Goal: Task Accomplishment & Management: Manage account settings

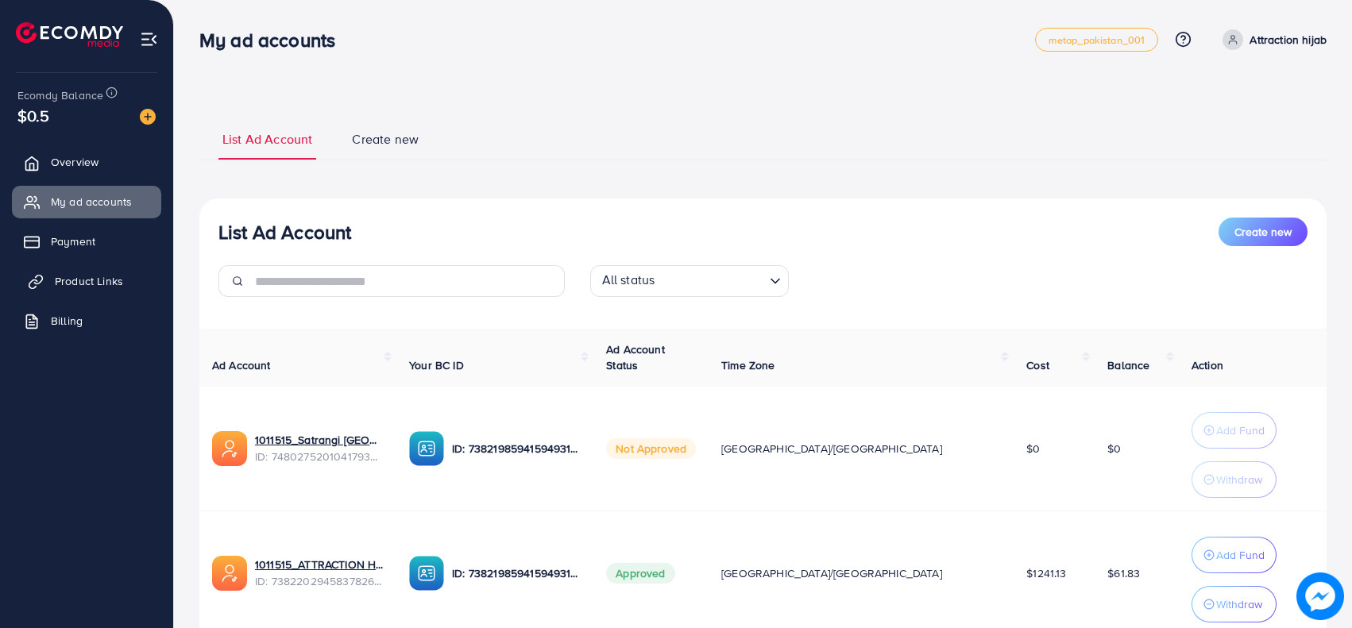
scroll to position [121, 0]
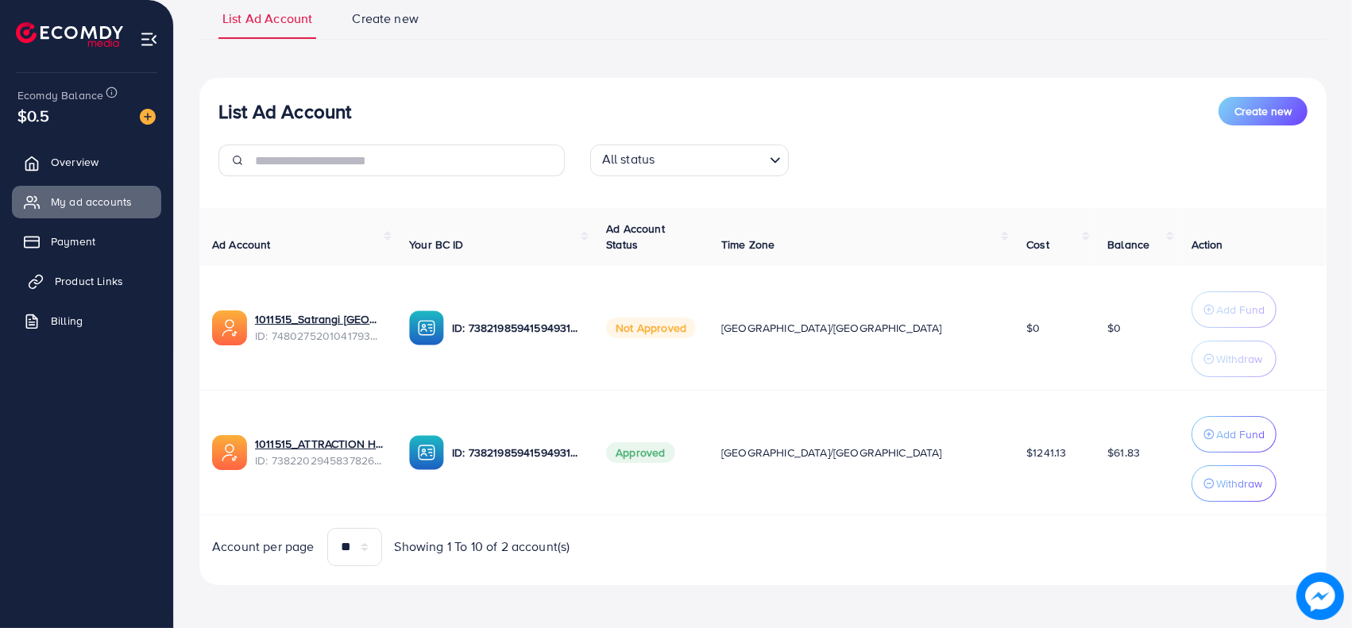
click at [95, 289] on span "Product Links" at bounding box center [89, 281] width 68 height 16
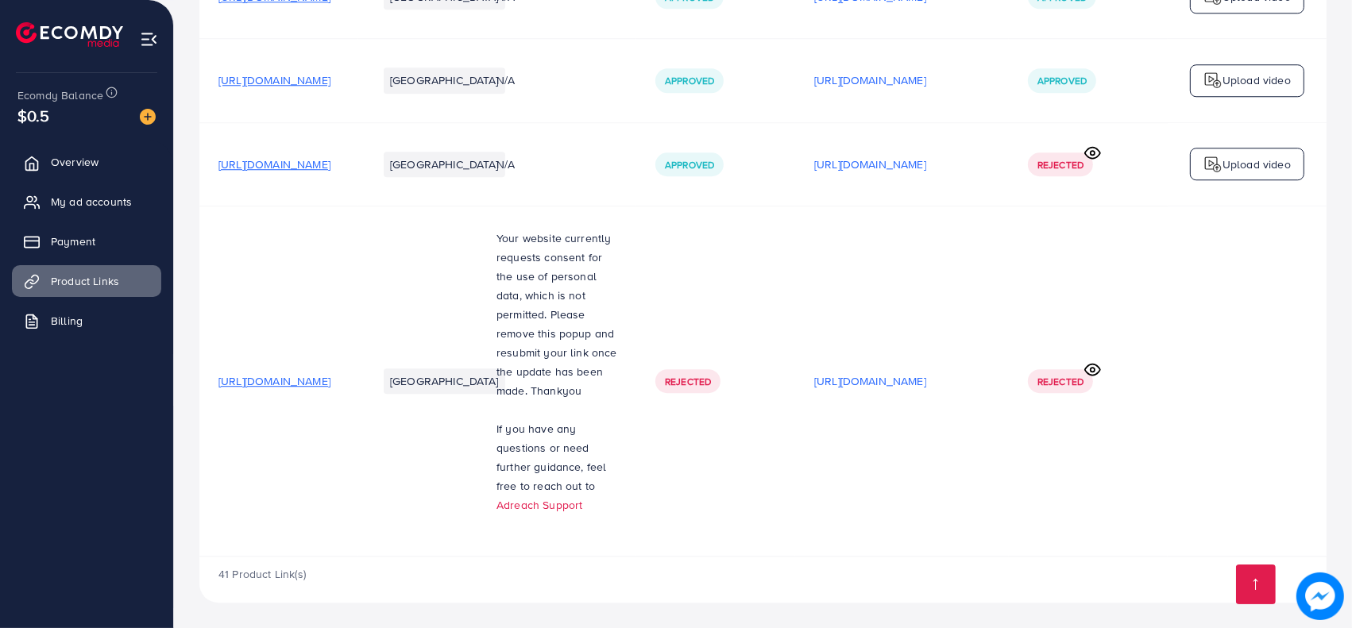
scroll to position [5171, 0]
click at [330, 378] on span "https://attractionhijab.com/products/muslim-girls-abaya-with-hijab" at bounding box center [274, 381] width 112 height 16
click at [69, 163] on span "Overview" at bounding box center [79, 162] width 48 height 16
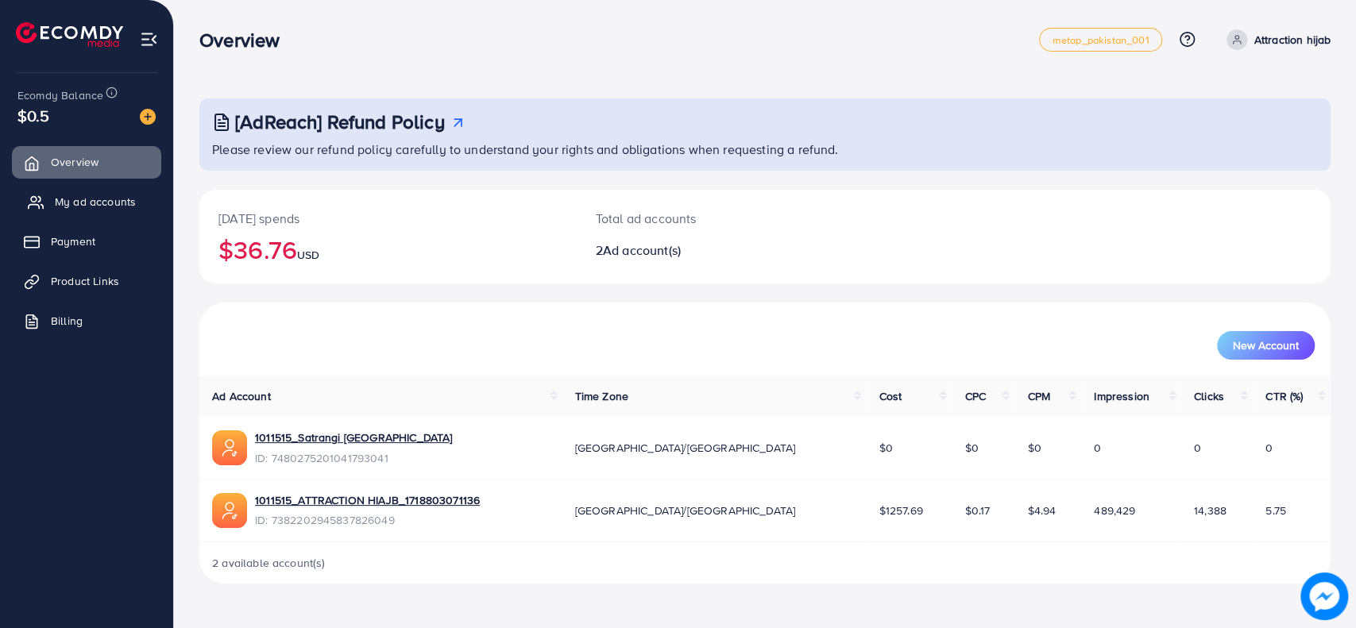
click at [129, 213] on link "My ad accounts" at bounding box center [86, 202] width 149 height 32
